Goal: Task Accomplishment & Management: Manage account settings

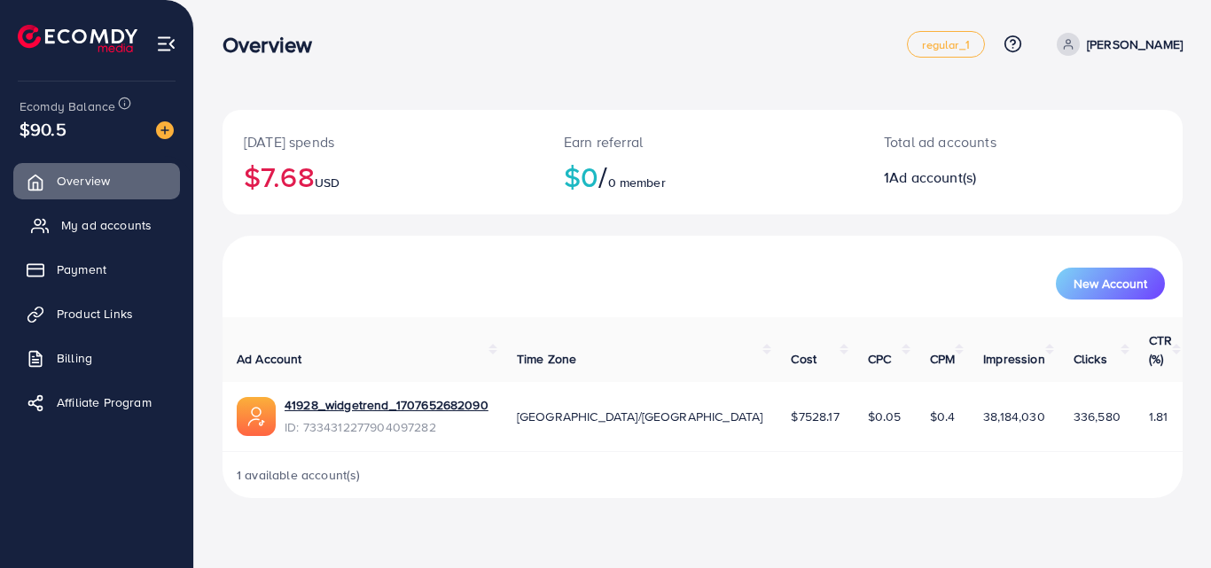
click at [148, 227] on span "My ad accounts" at bounding box center [106, 225] width 90 height 18
click at [317, 396] on link "41928_widgetrend_1707652682090" at bounding box center [387, 405] width 204 height 18
click at [120, 219] on span "My ad accounts" at bounding box center [106, 225] width 90 height 18
click at [173, 218] on link "My ad accounts" at bounding box center [96, 224] width 167 height 35
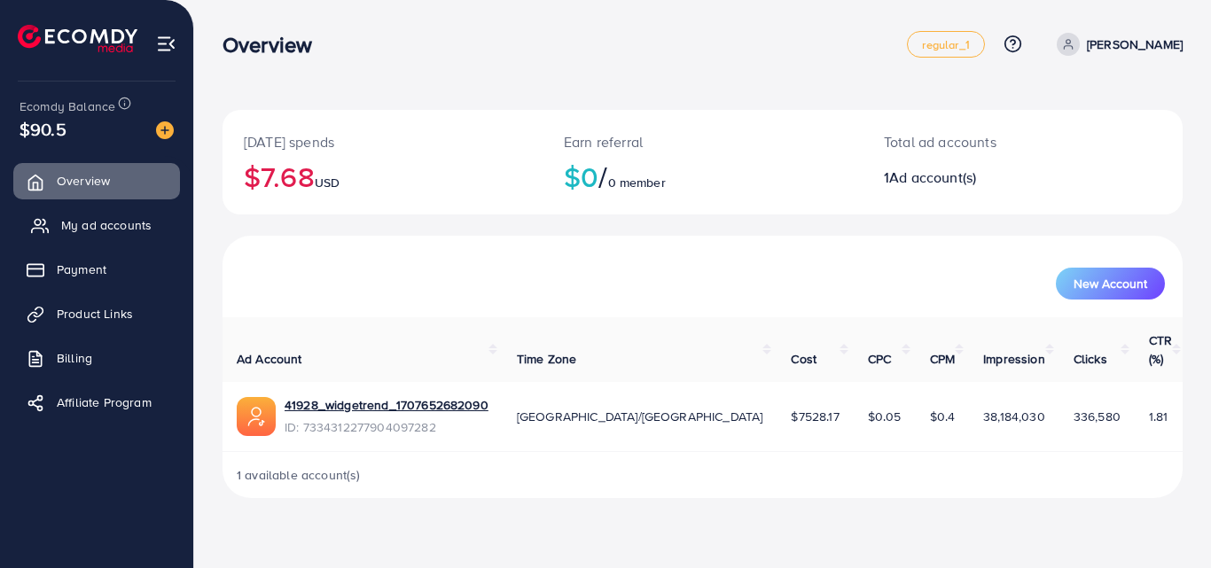
click at [133, 222] on span "My ad accounts" at bounding box center [106, 225] width 90 height 18
click at [135, 218] on span "My ad accounts" at bounding box center [106, 225] width 90 height 18
click at [100, 264] on span "Payment" at bounding box center [86, 270] width 50 height 18
click at [122, 208] on link "My ad accounts" at bounding box center [96, 224] width 167 height 35
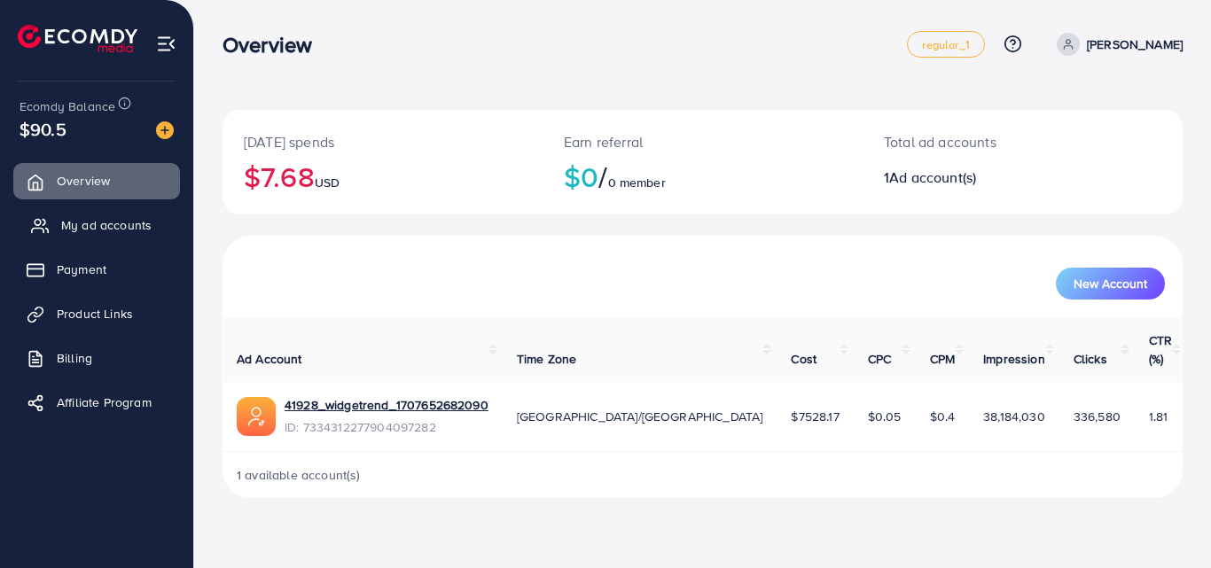
click at [121, 224] on span "My ad accounts" at bounding box center [106, 225] width 90 height 18
click at [88, 230] on span "My ad accounts" at bounding box center [106, 225] width 90 height 18
click at [160, 213] on link "My ad accounts" at bounding box center [96, 224] width 167 height 35
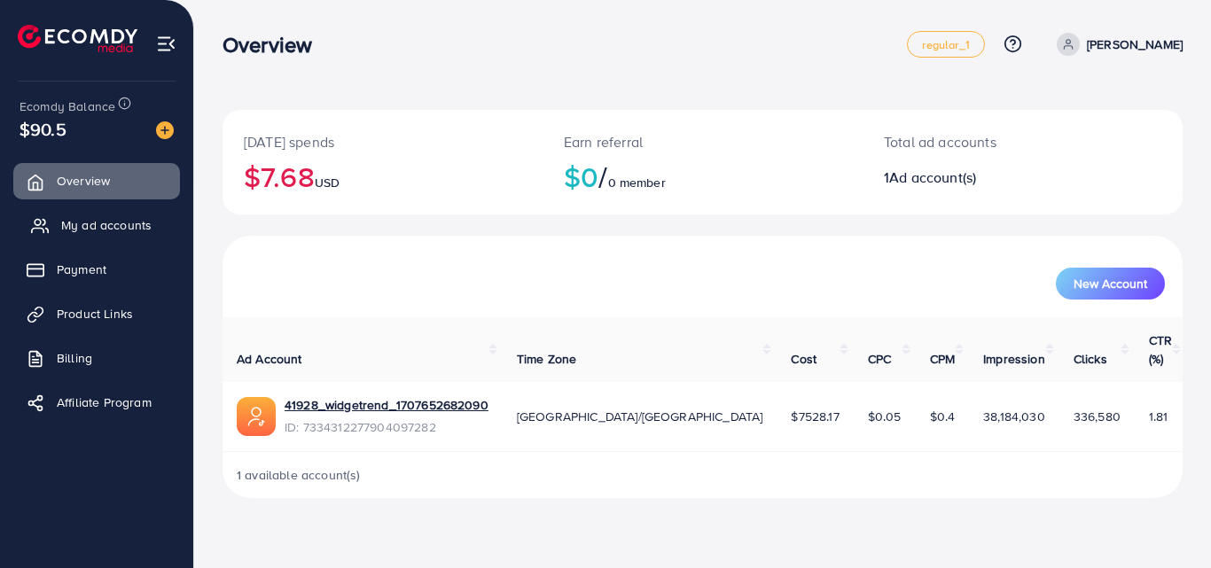
click at [160, 213] on link "My ad accounts" at bounding box center [96, 224] width 167 height 35
